Goal: Task Accomplishment & Management: Complete application form

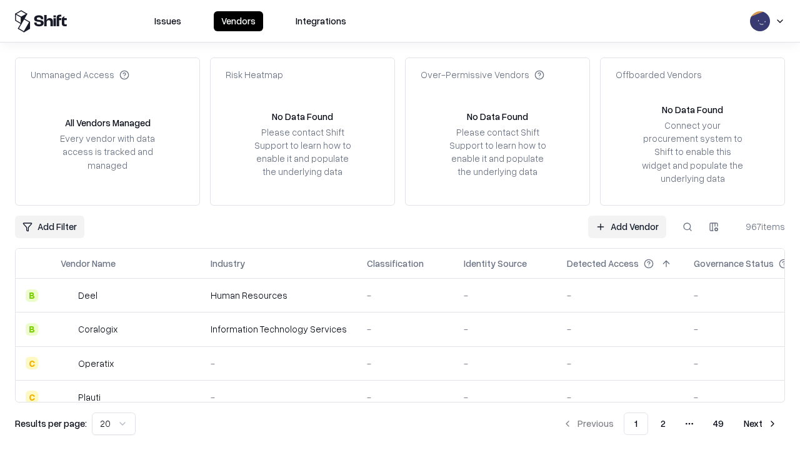
click at [627, 226] on link "Add Vendor" at bounding box center [627, 227] width 78 height 23
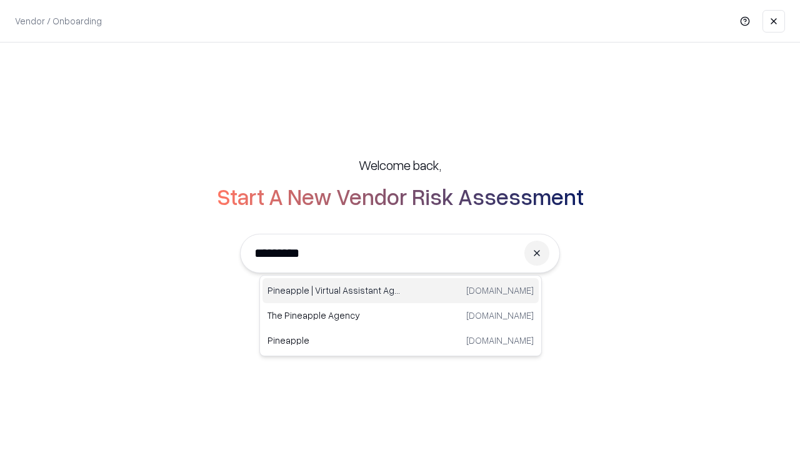
click at [401, 291] on div "Pineapple | Virtual Assistant Agency [DOMAIN_NAME]" at bounding box center [401, 290] width 276 height 25
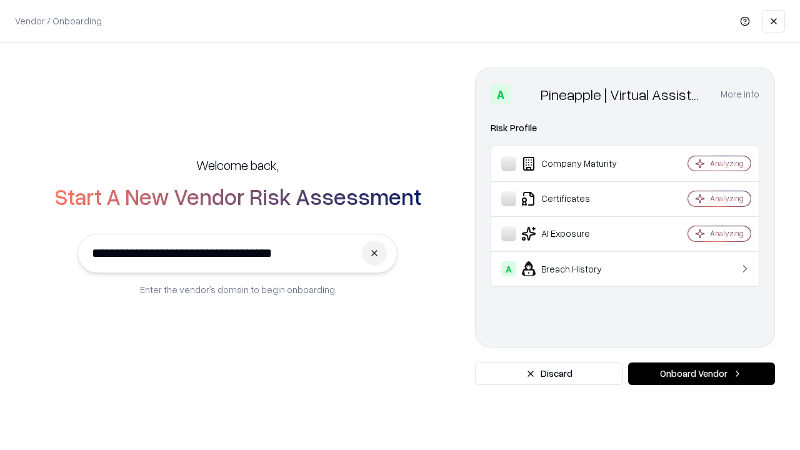
type input "**********"
click at [701, 374] on button "Onboard Vendor" at bounding box center [701, 374] width 147 height 23
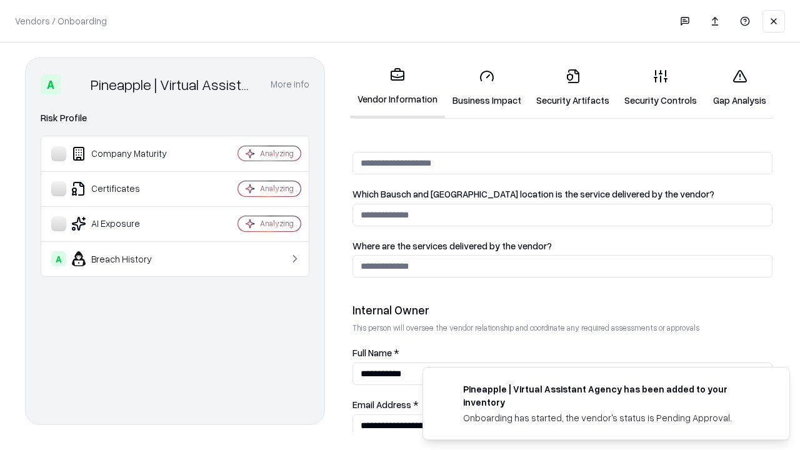
scroll to position [648, 0]
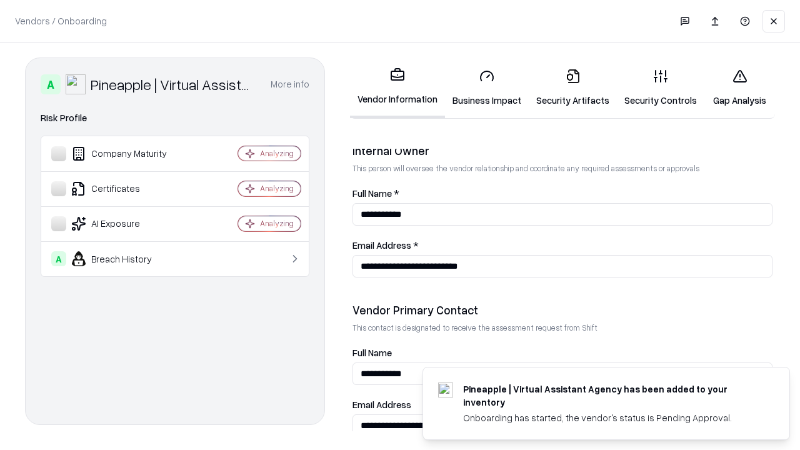
click at [573, 88] on link "Security Artifacts" at bounding box center [573, 88] width 88 height 58
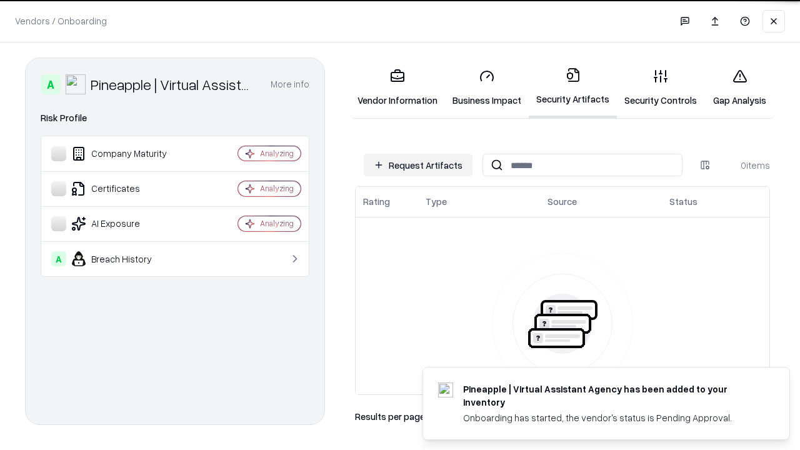
click at [418, 165] on button "Request Artifacts" at bounding box center [418, 165] width 109 height 23
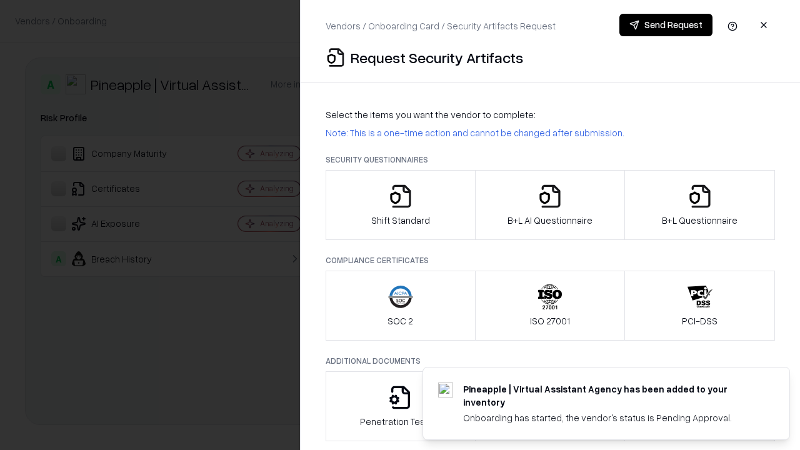
click at [700, 205] on icon "button" at bounding box center [700, 196] width 25 height 25
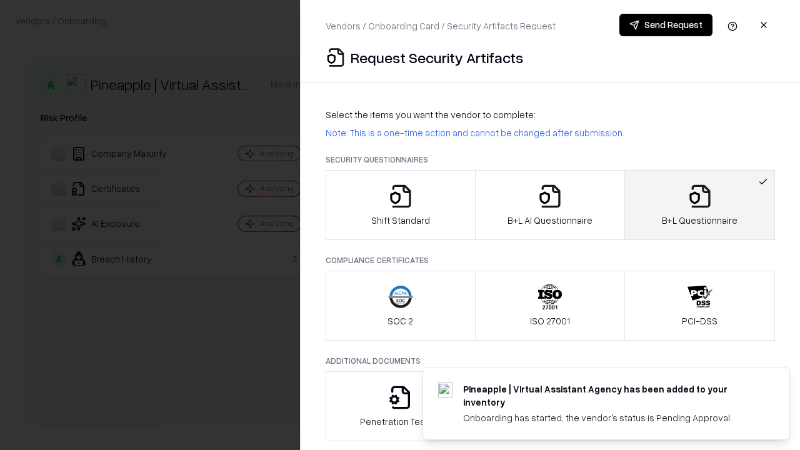
click at [550, 205] on icon "button" at bounding box center [550, 196] width 25 height 25
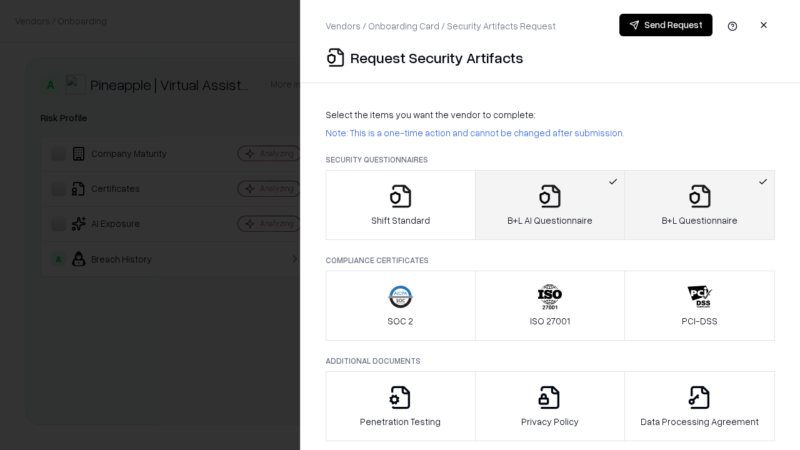
click at [666, 25] on button "Send Request" at bounding box center [666, 25] width 93 height 23
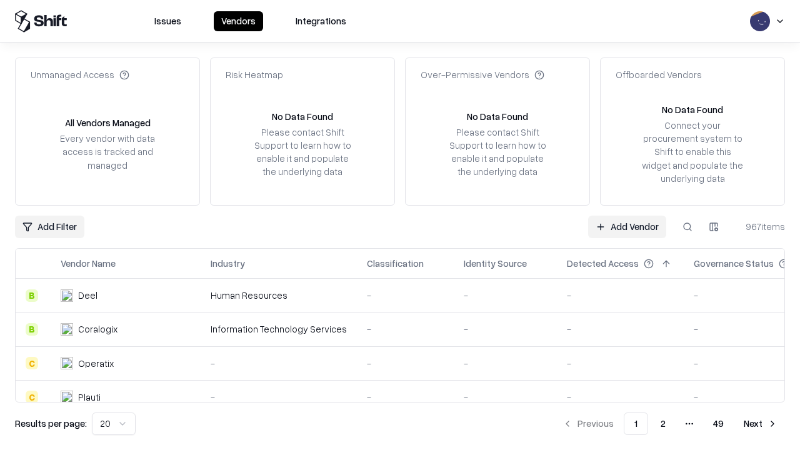
click at [688, 226] on button at bounding box center [687, 227] width 23 height 23
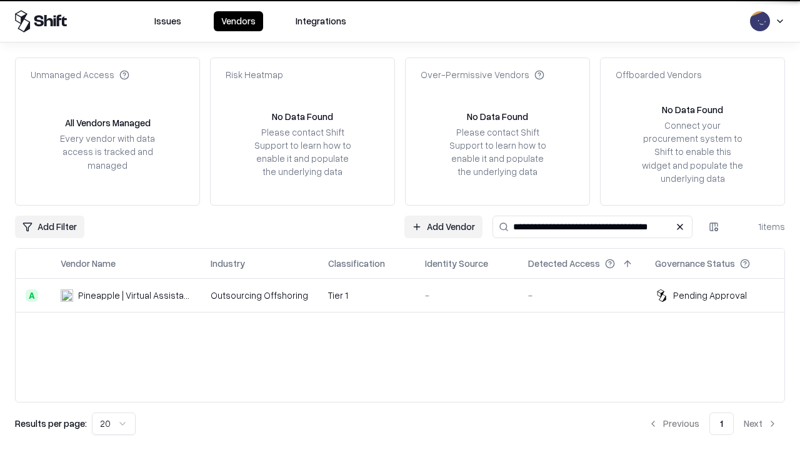
type input "**********"
click at [408, 295] on td "Tier 1" at bounding box center [366, 296] width 97 height 34
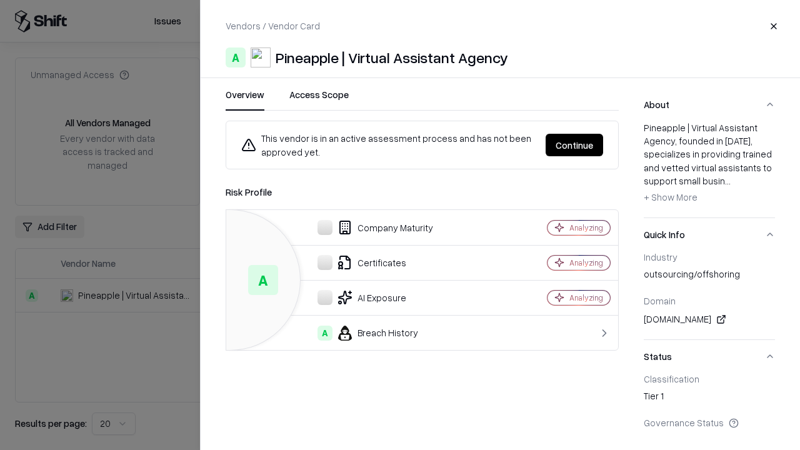
click at [575, 145] on button "Continue" at bounding box center [575, 145] width 58 height 23
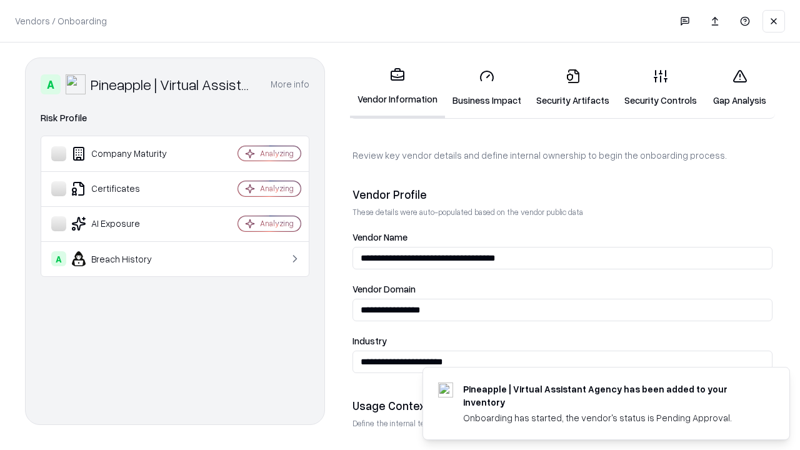
click at [573, 88] on link "Security Artifacts" at bounding box center [573, 88] width 88 height 58
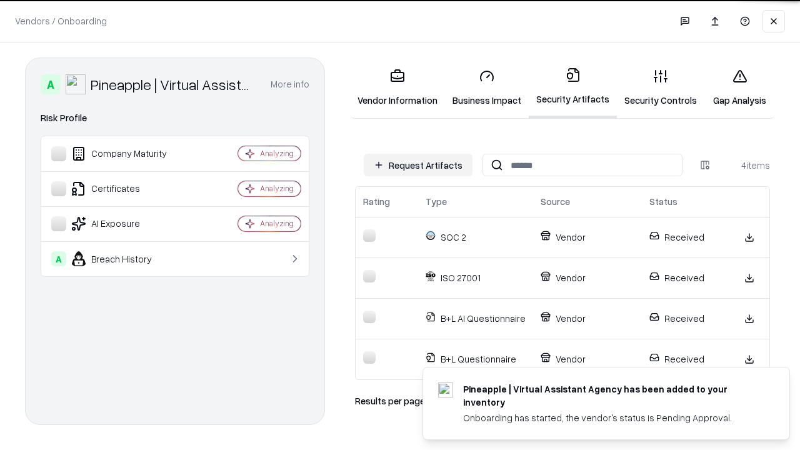
click at [740, 88] on link "Gap Analysis" at bounding box center [740, 88] width 71 height 58
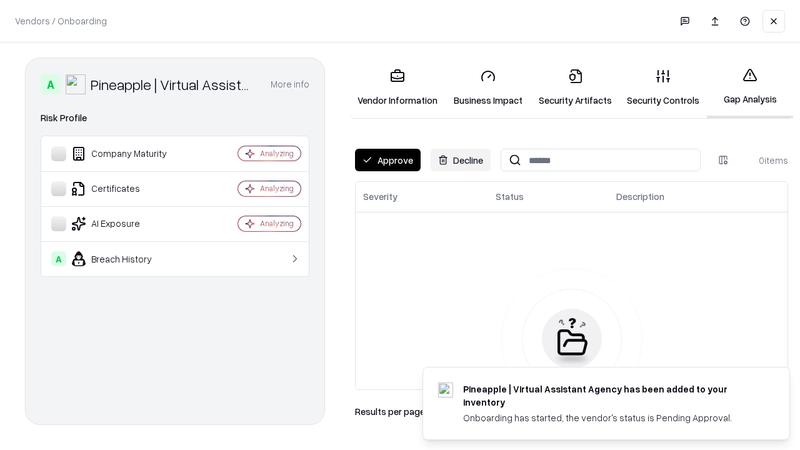
click at [388, 160] on button "Approve" at bounding box center [388, 160] width 66 height 23
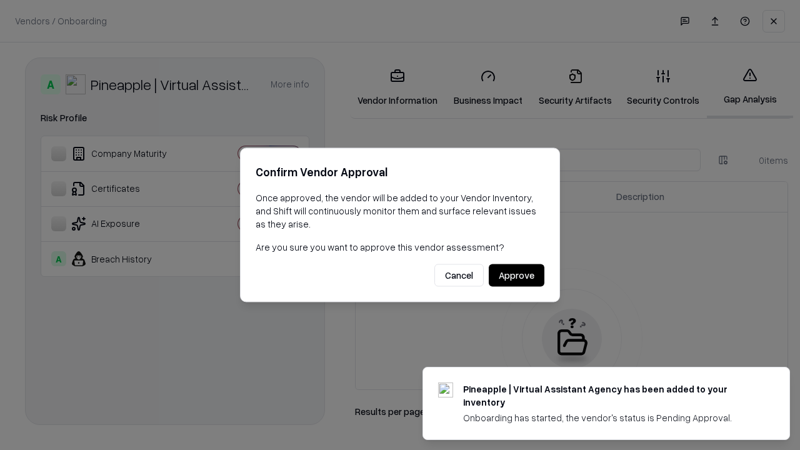
click at [516, 275] on button "Approve" at bounding box center [517, 275] width 56 height 23
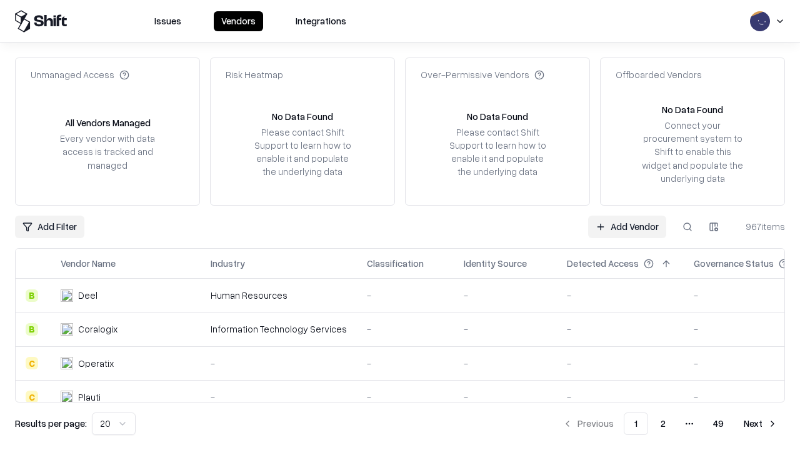
type input "**********"
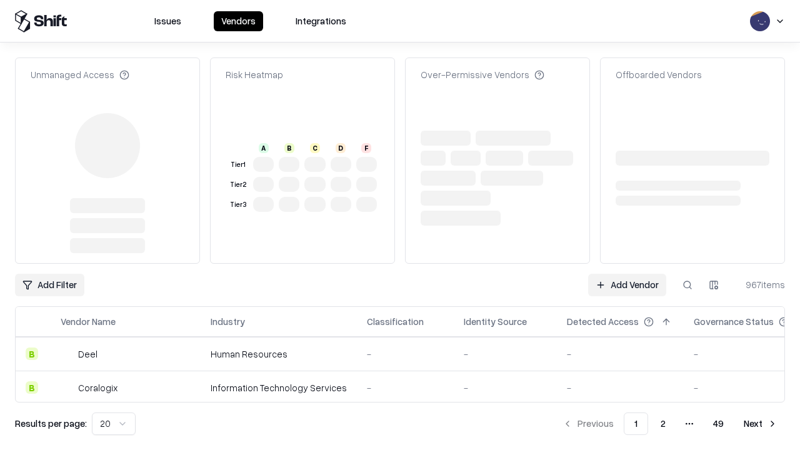
click at [627, 274] on link "Add Vendor" at bounding box center [627, 285] width 78 height 23
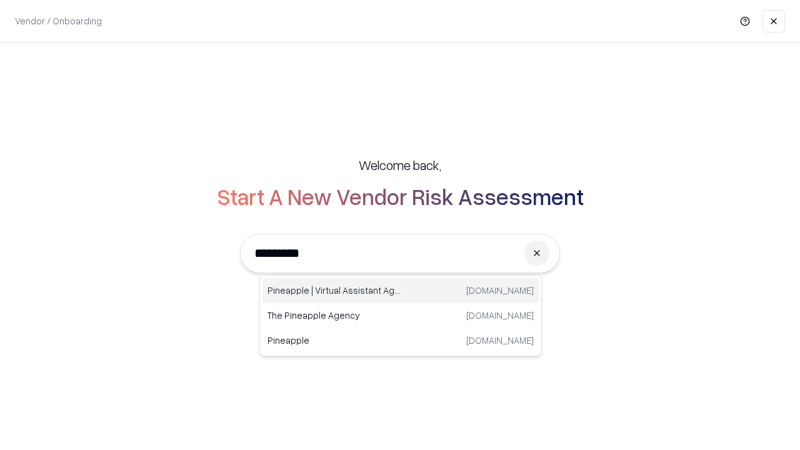
click at [401, 291] on div "Pineapple | Virtual Assistant Agency [DOMAIN_NAME]" at bounding box center [401, 290] width 276 height 25
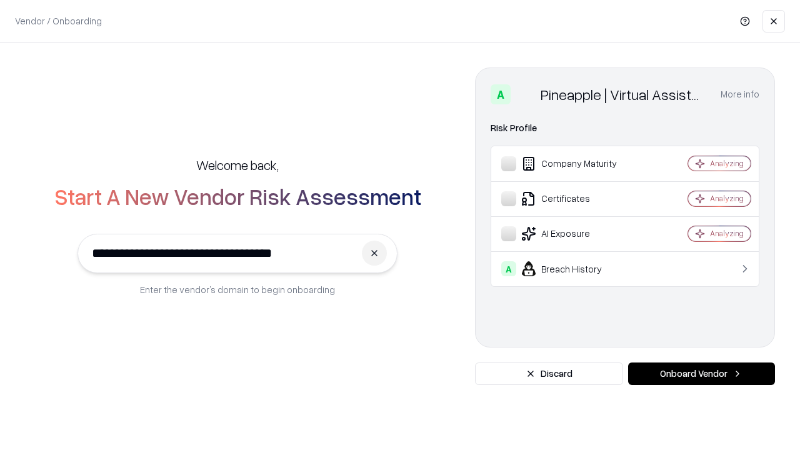
type input "**********"
click at [701, 374] on button "Onboard Vendor" at bounding box center [701, 374] width 147 height 23
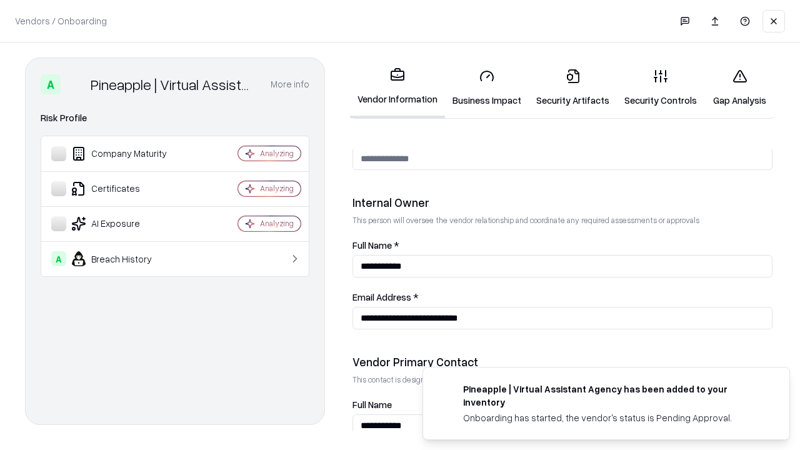
scroll to position [648, 0]
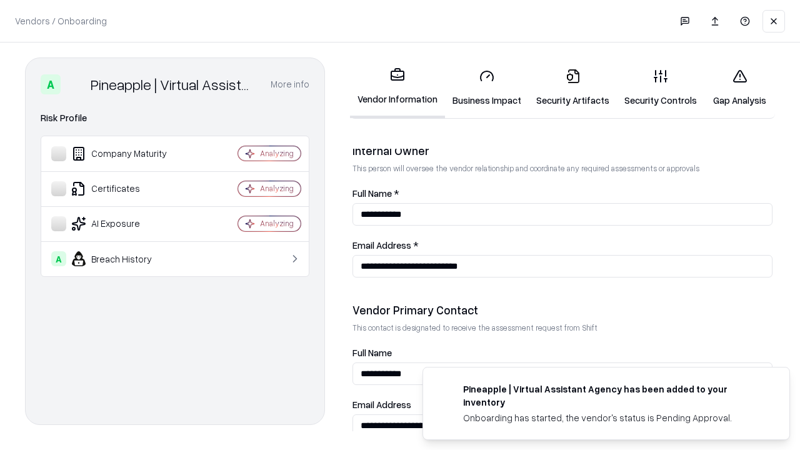
click at [740, 88] on link "Gap Analysis" at bounding box center [740, 88] width 71 height 58
